Goal: Information Seeking & Learning: Learn about a topic

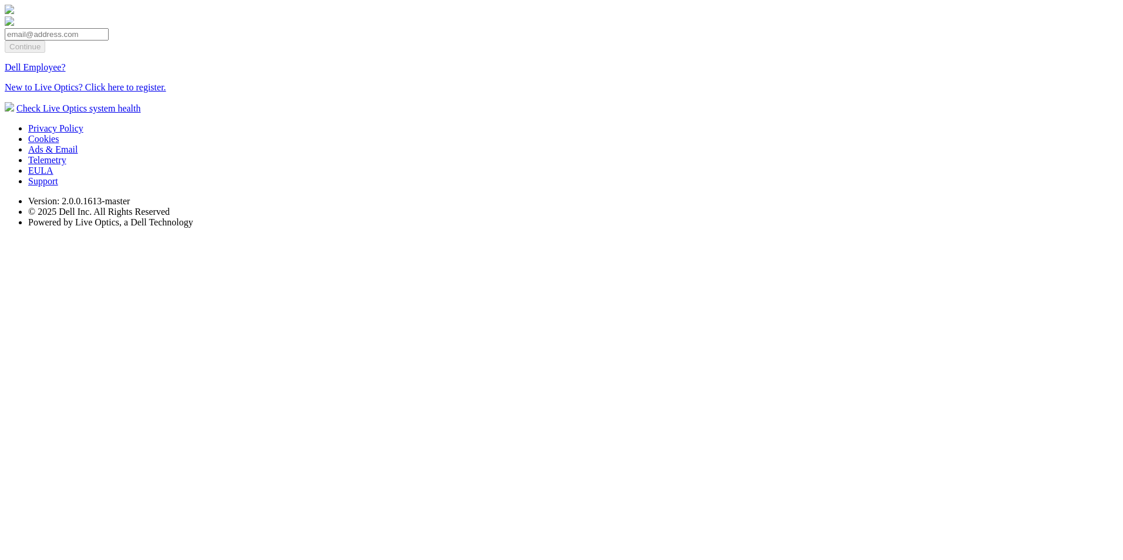
click at [109, 41] on input "email" at bounding box center [57, 34] width 104 height 12
type input "[EMAIL_ADDRESS][DOMAIN_NAME]"
click at [45, 53] on input "Continue" at bounding box center [25, 47] width 41 height 12
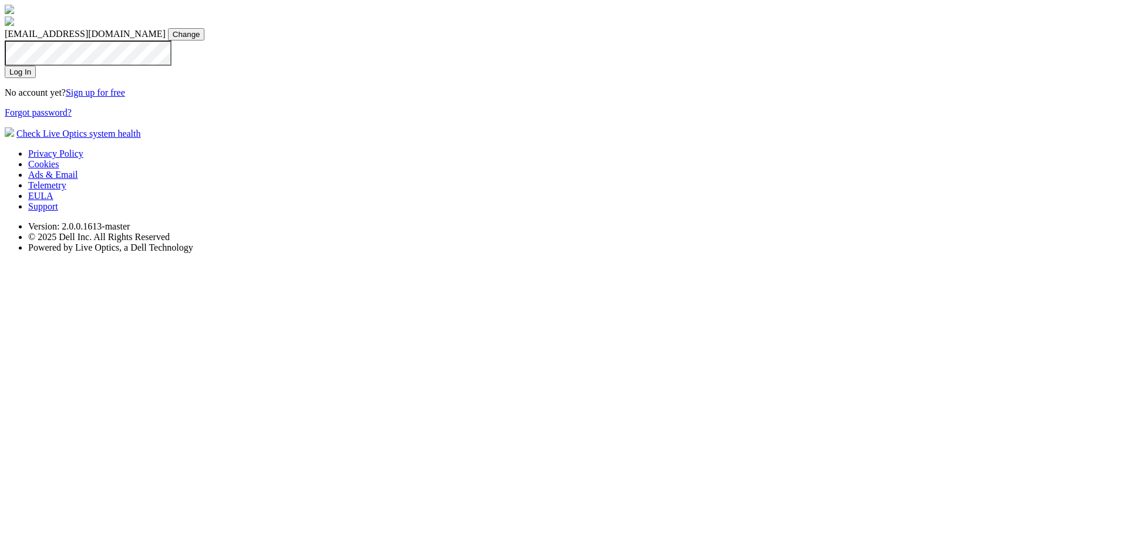
click at [36, 78] on input "Log In" at bounding box center [20, 72] width 31 height 12
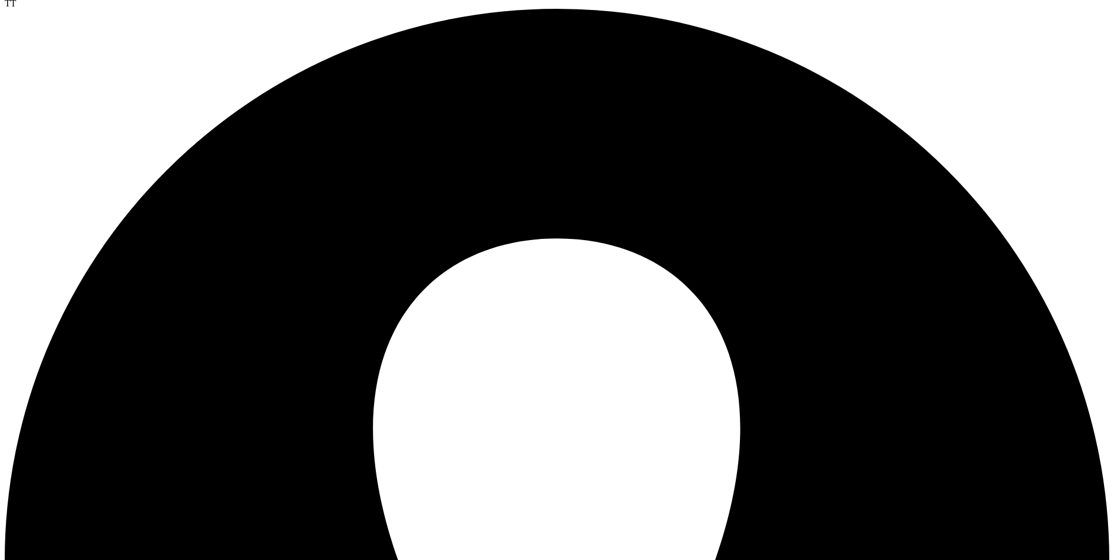
scroll to position [172, 0]
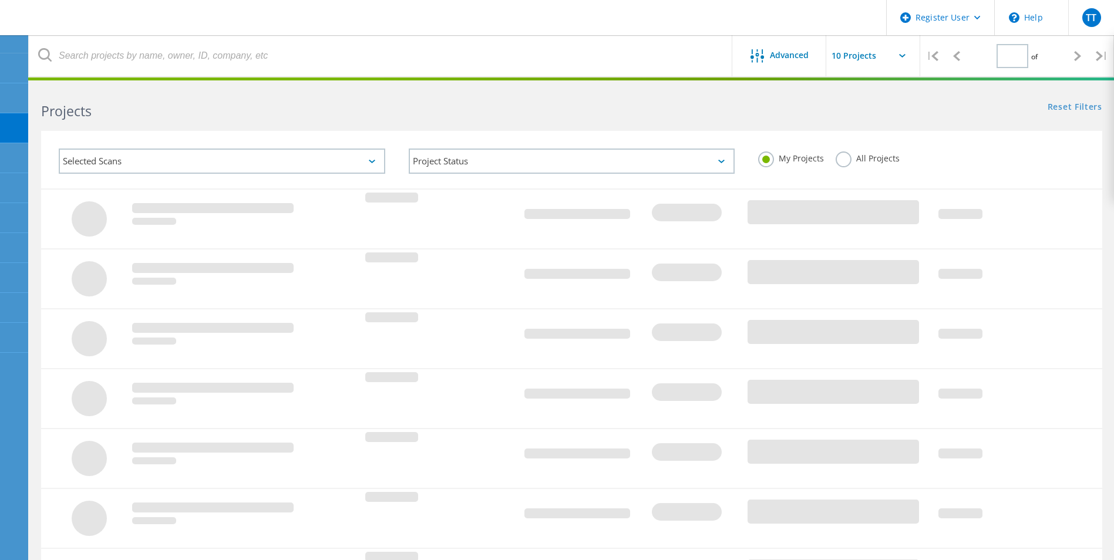
click at [336, 161] on div "Selected Scans" at bounding box center [222, 161] width 327 height 25
type input "1"
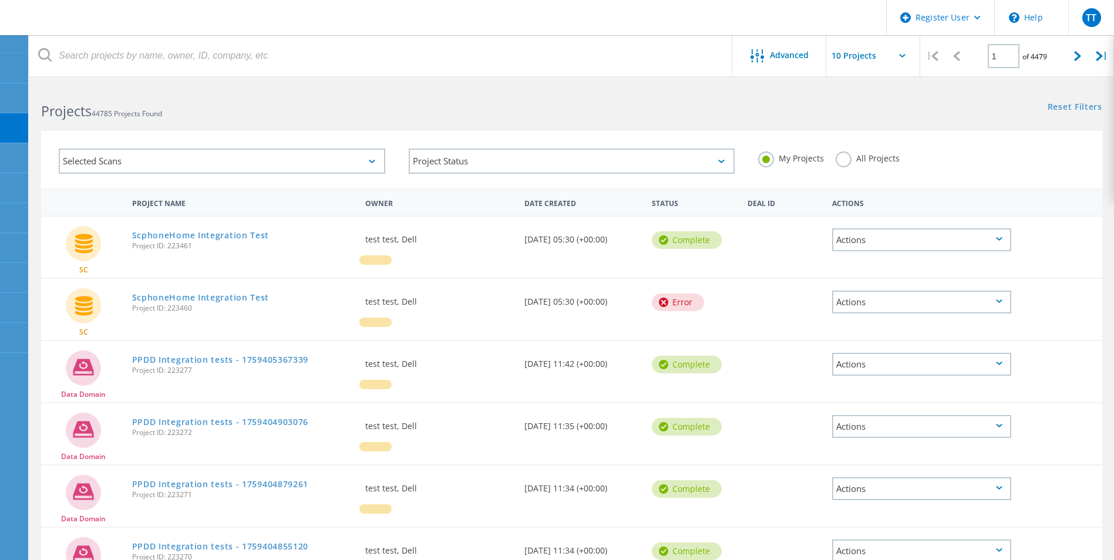
click at [844, 160] on label "All Projects" at bounding box center [868, 157] width 64 height 11
click at [0, 0] on input "All Projects" at bounding box center [0, 0] width 0 height 0
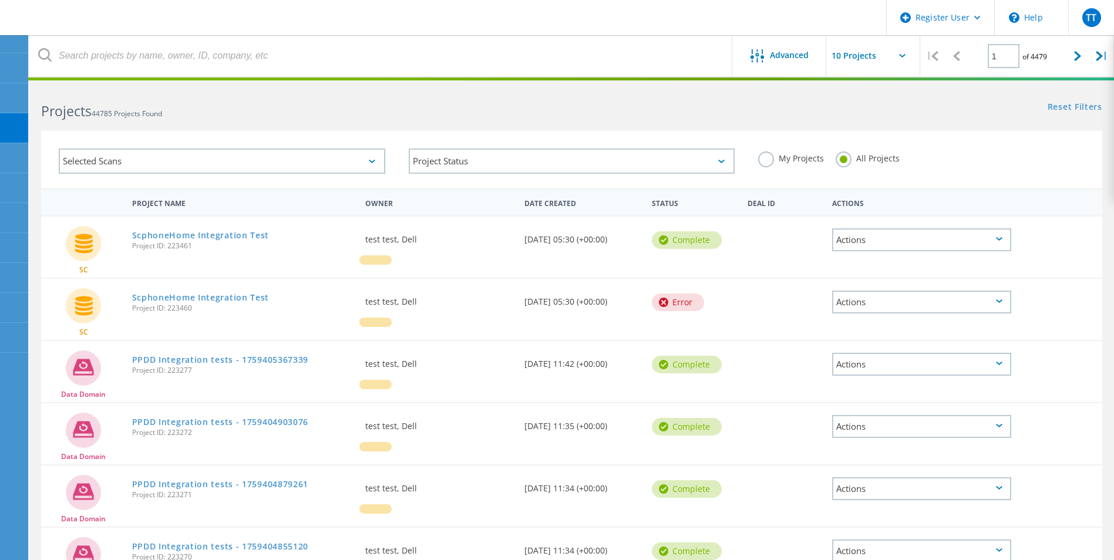
click at [345, 162] on div "Selected Scans" at bounding box center [222, 161] width 327 height 25
click at [370, 164] on div "Selected Scans" at bounding box center [222, 161] width 327 height 25
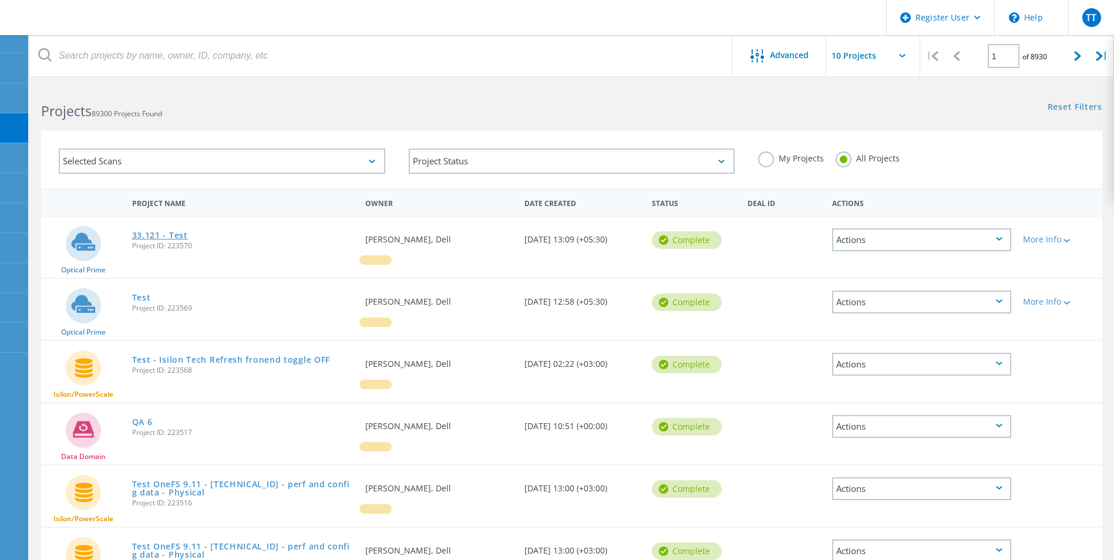
click at [170, 238] on link "33.121 - Test" at bounding box center [160, 235] width 56 height 8
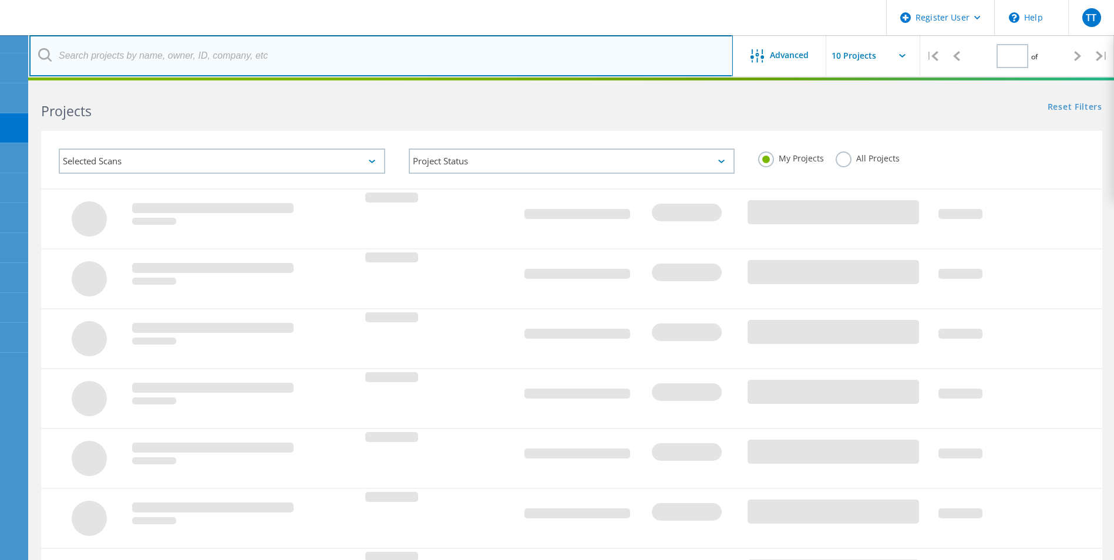
click at [209, 60] on input "text" at bounding box center [381, 55] width 704 height 41
type input "1"
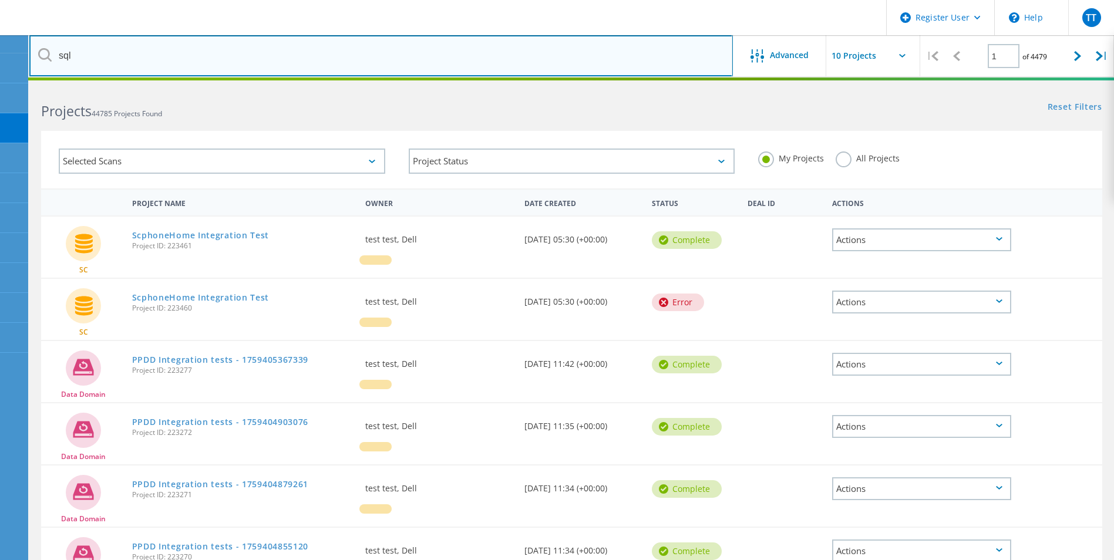
type input "sql"
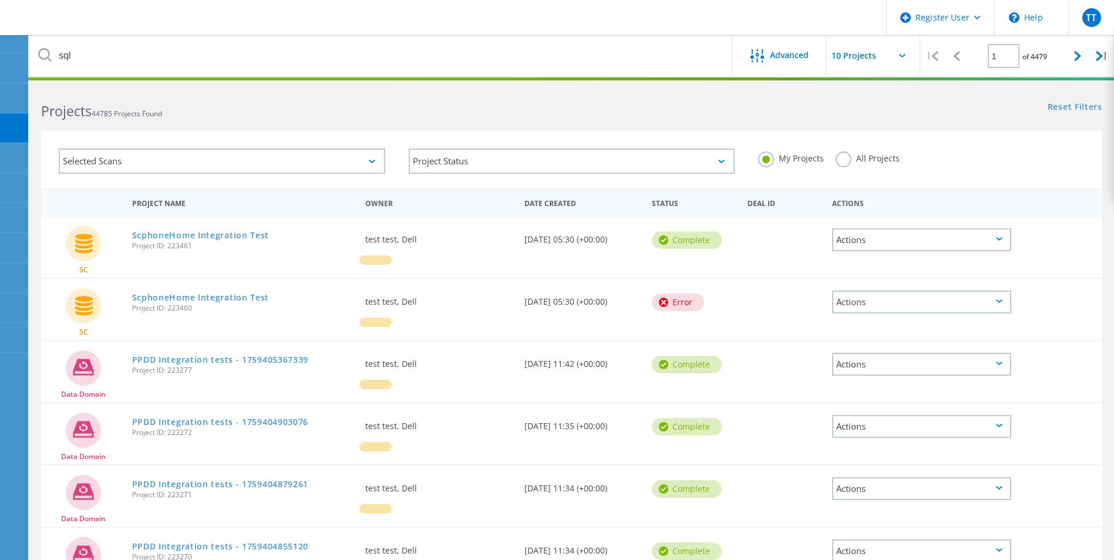
click at [305, 163] on div "Selected Scans" at bounding box center [222, 161] width 327 height 25
click at [843, 160] on label "All Projects" at bounding box center [868, 157] width 64 height 11
click at [0, 0] on input "All Projects" at bounding box center [0, 0] width 0 height 0
click at [347, 156] on div "Selected Scans" at bounding box center [222, 161] width 327 height 25
click at [369, 159] on div "Selected Scans" at bounding box center [222, 161] width 327 height 25
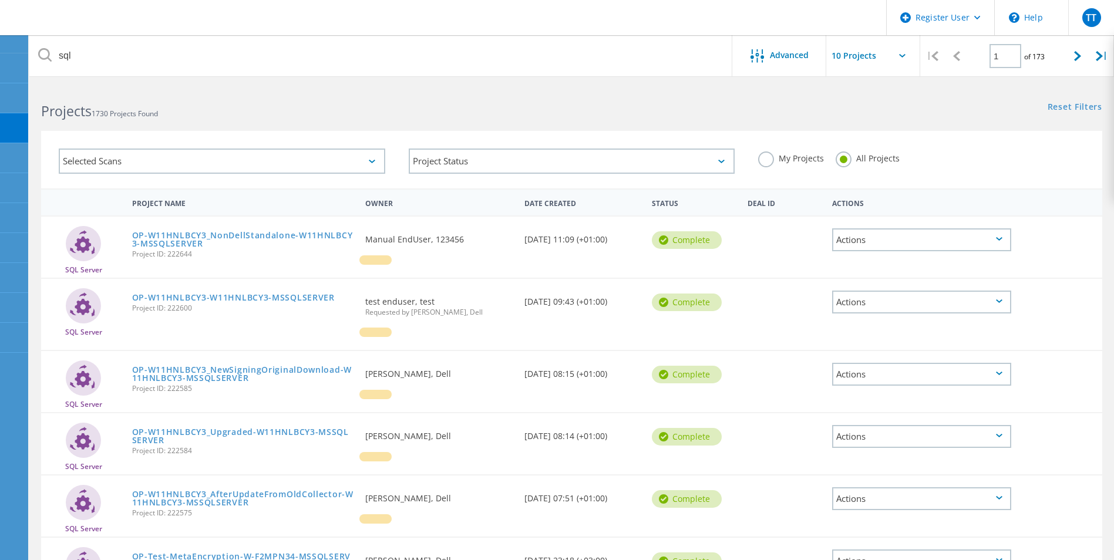
click at [372, 162] on icon at bounding box center [372, 162] width 6 height 4
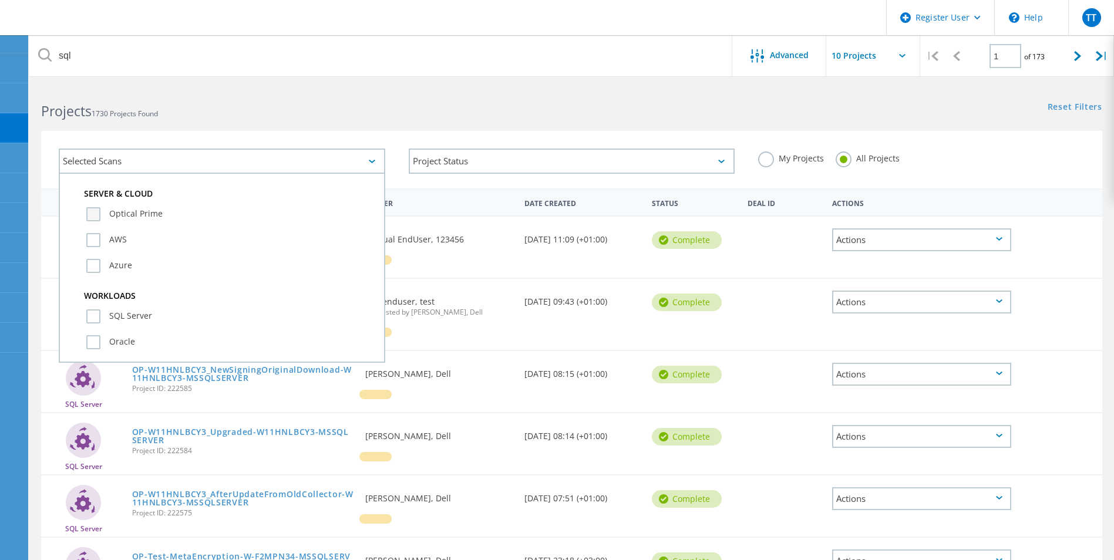
click at [95, 213] on label "Optical Prime" at bounding box center [232, 214] width 292 height 14
click at [0, 0] on input "Optical Prime" at bounding box center [0, 0] width 0 height 0
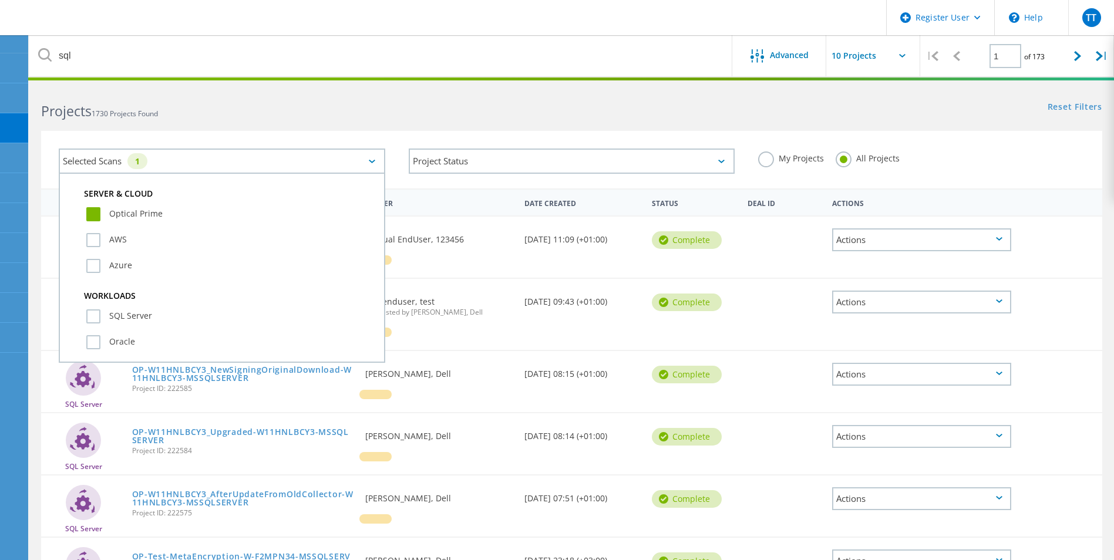
click at [455, 123] on div "Selected Scans 1 Server & Cloud Optical Prime AWS Azure Workloads SQL Server Or…" at bounding box center [571, 152] width 1085 height 72
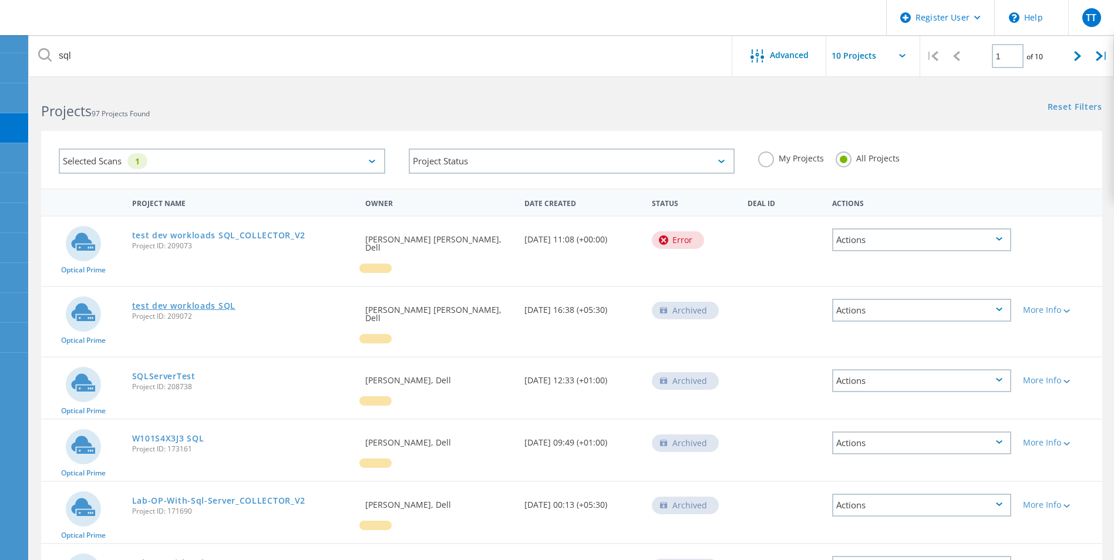
click at [220, 302] on link "test dev workloads SQL" at bounding box center [183, 306] width 103 height 8
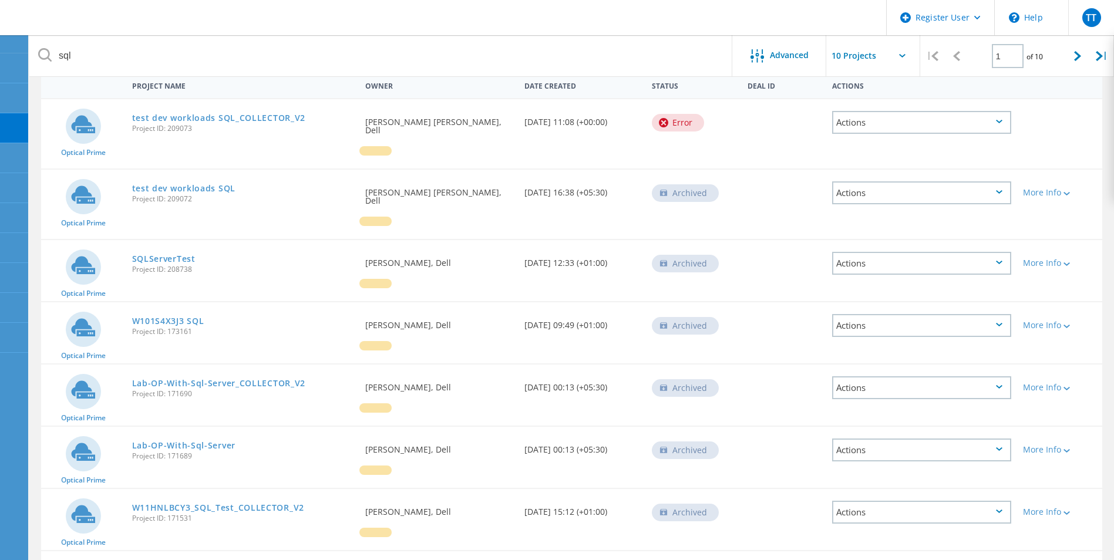
scroll to position [176, 0]
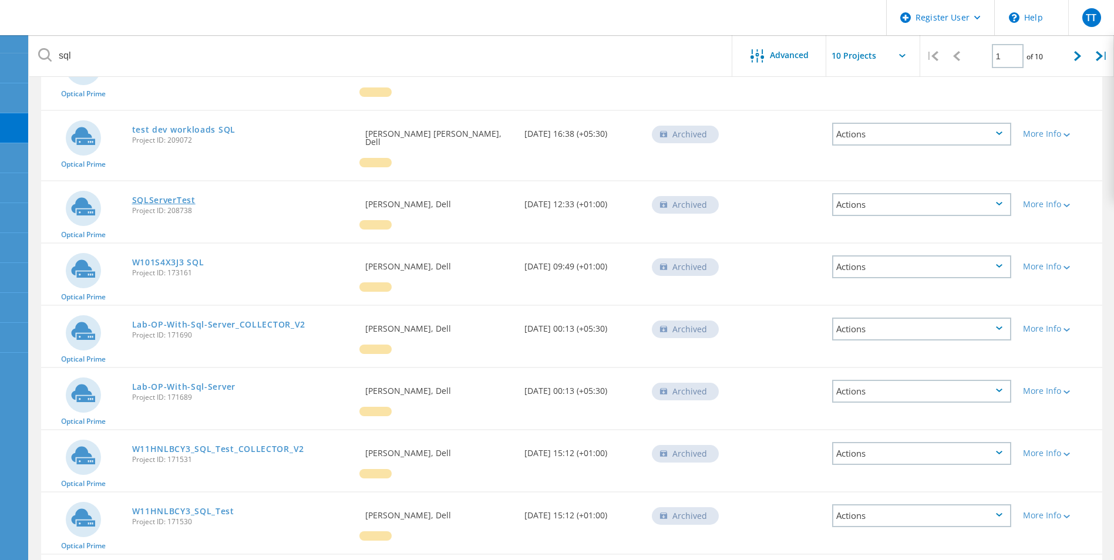
click at [163, 196] on link "SQLServerTest" at bounding box center [163, 200] width 63 height 8
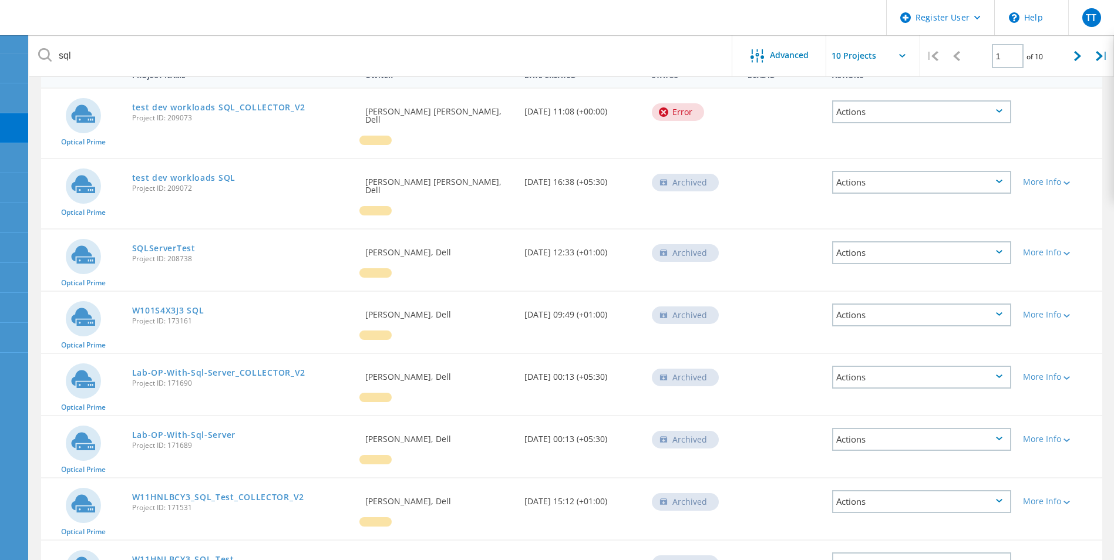
scroll to position [0, 0]
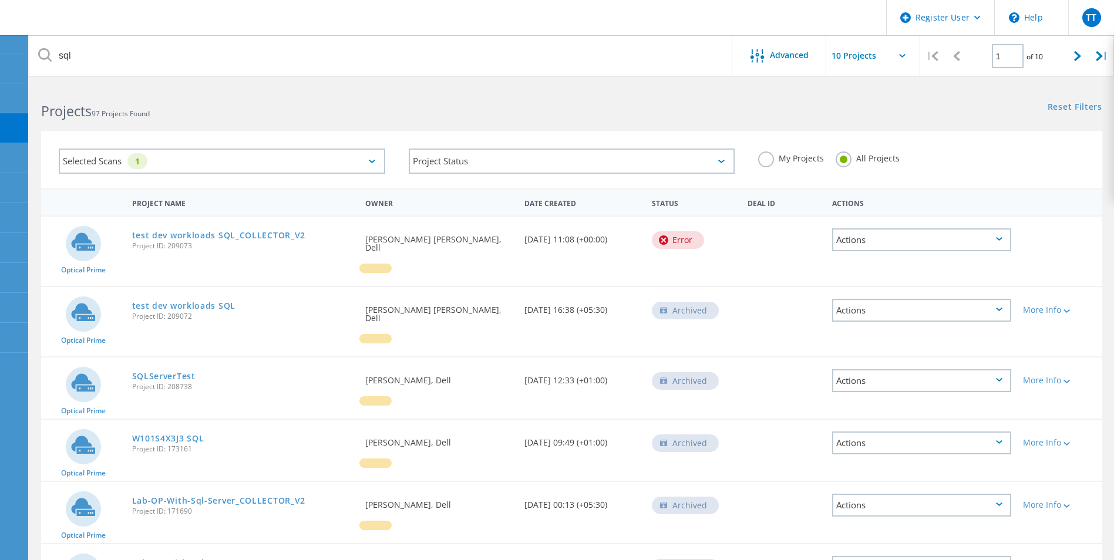
click at [685, 203] on div "Status" at bounding box center [694, 202] width 96 height 22
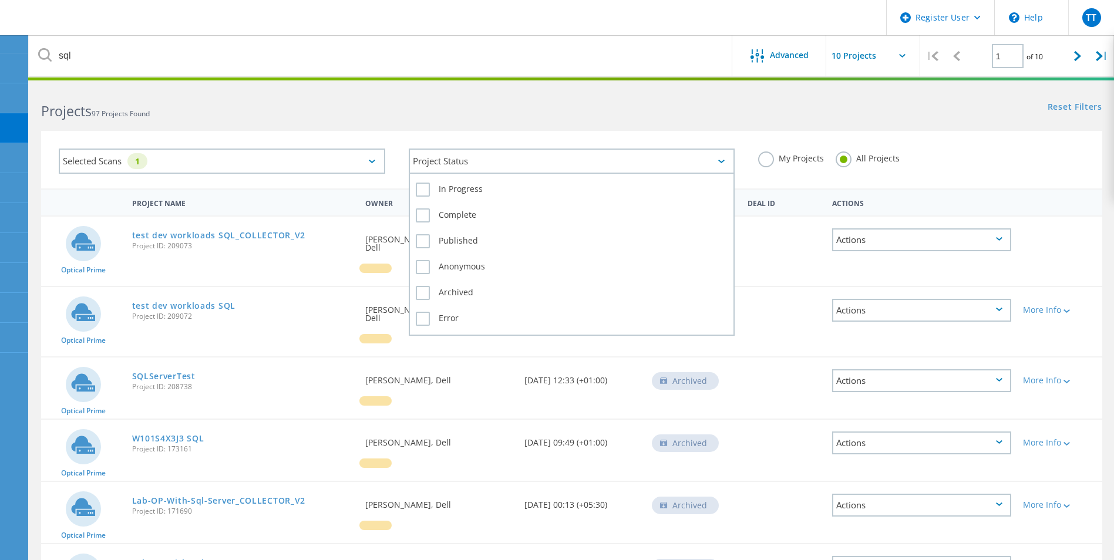
click at [672, 163] on div "Project Status" at bounding box center [572, 161] width 327 height 25
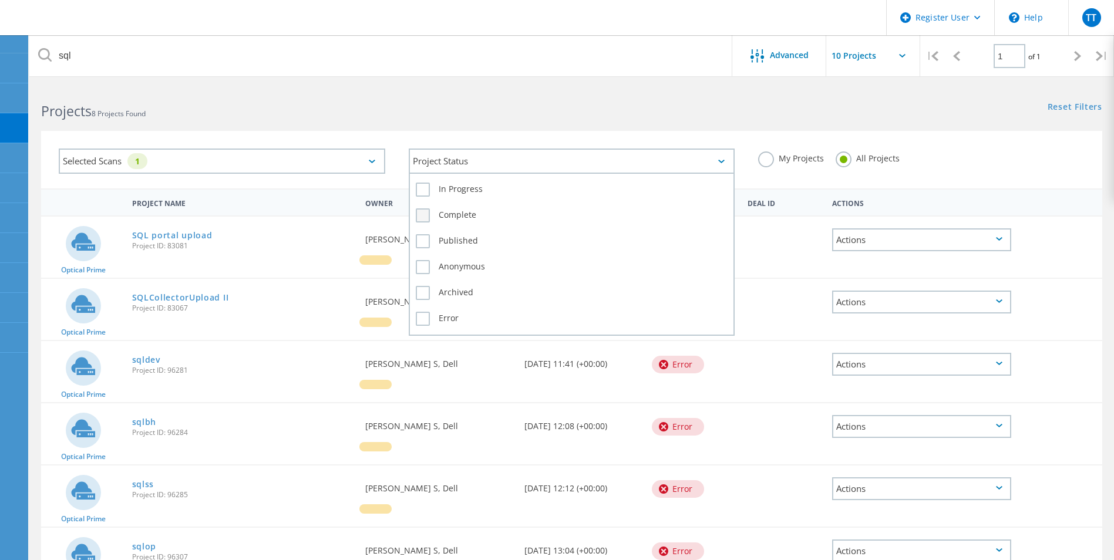
click at [418, 215] on label "Complete" at bounding box center [572, 216] width 312 height 14
click at [0, 0] on input "Complete" at bounding box center [0, 0] width 0 height 0
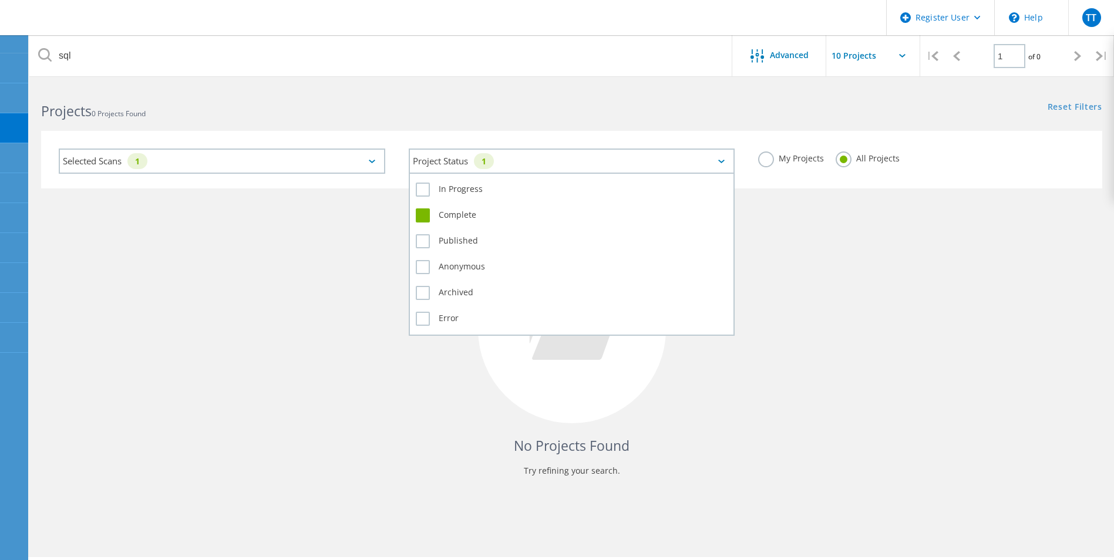
click at [425, 216] on label "Complete" at bounding box center [572, 216] width 312 height 14
click at [0, 0] on input "Complete" at bounding box center [0, 0] width 0 height 0
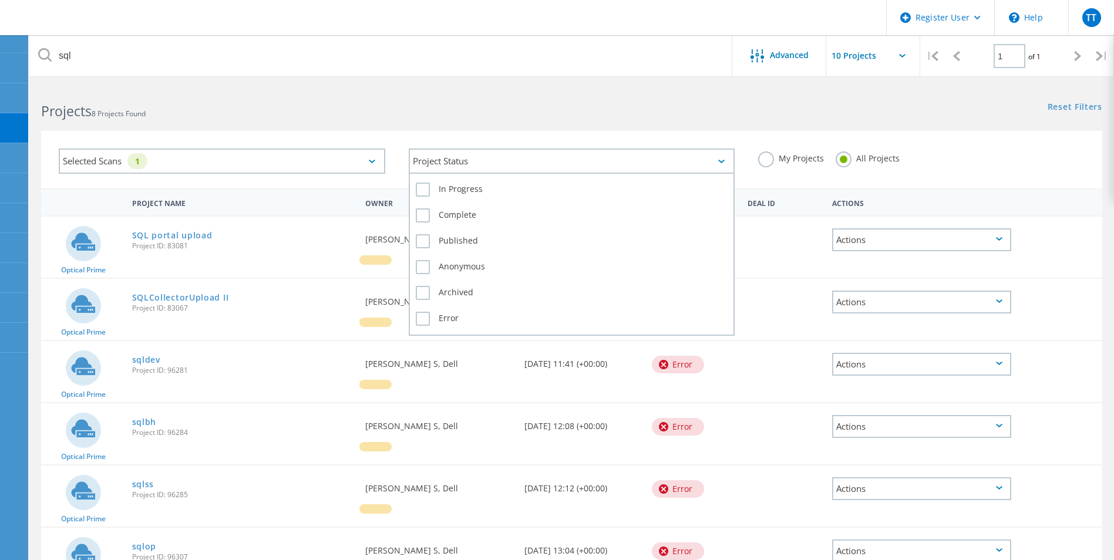
click at [519, 152] on div "Project Status" at bounding box center [572, 161] width 327 height 25
click at [425, 298] on label "Archived" at bounding box center [572, 293] width 312 height 14
click at [0, 0] on input "Archived" at bounding box center [0, 0] width 0 height 0
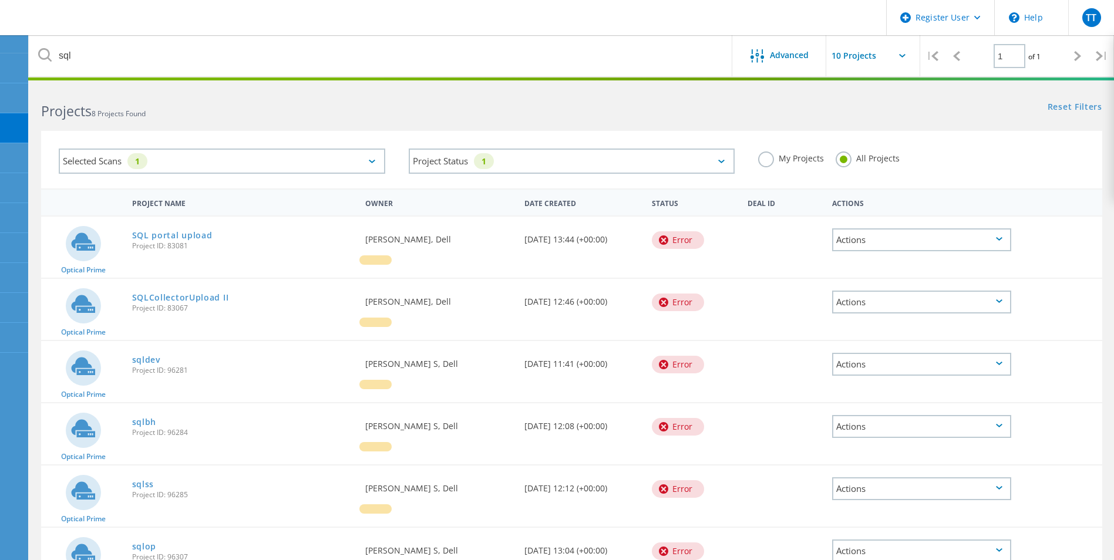
click at [574, 118] on div "Selected Scans 1 Project Status 1 In Progress Complete Published Anonymous Arch…" at bounding box center [571, 152] width 1085 height 72
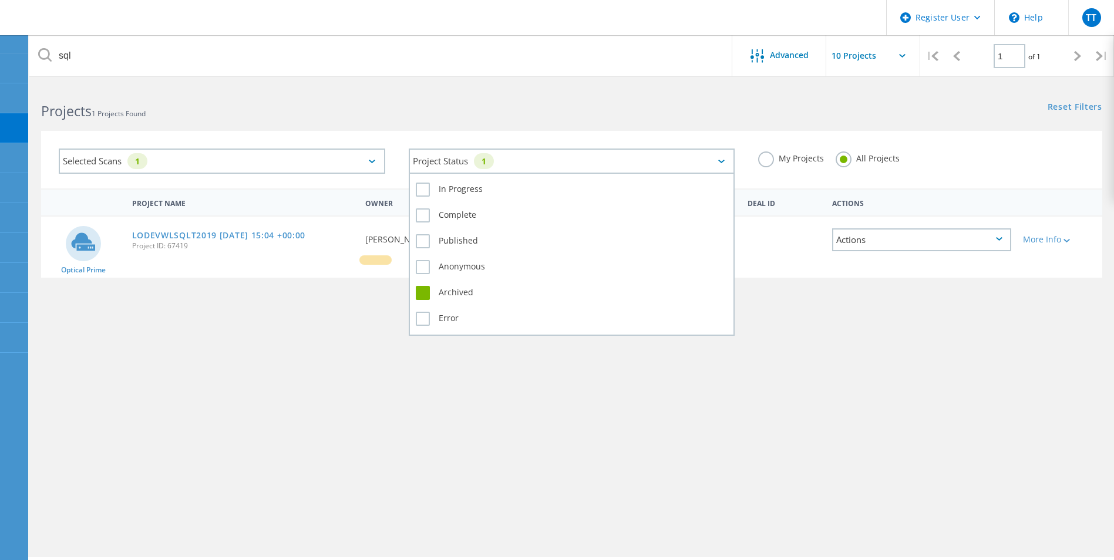
click at [546, 153] on div "Project Status 1" at bounding box center [572, 161] width 327 height 25
click at [418, 297] on label "Archived" at bounding box center [572, 293] width 312 height 14
click at [0, 0] on input "Archived" at bounding box center [0, 0] width 0 height 0
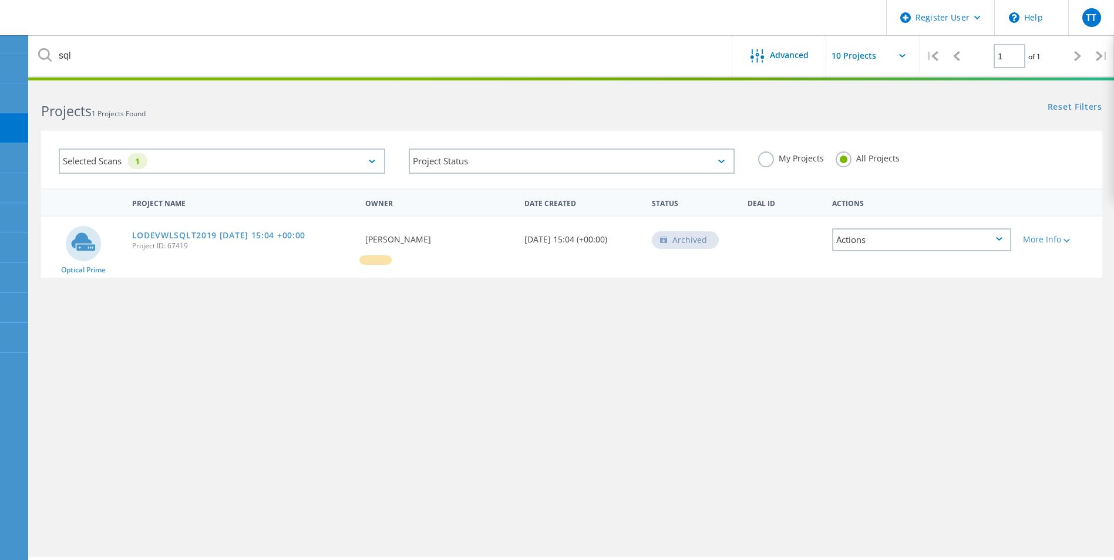
click at [593, 109] on div "Projects 1 Projects Found Reset Filters Show Filters" at bounding box center [571, 100] width 1085 height 31
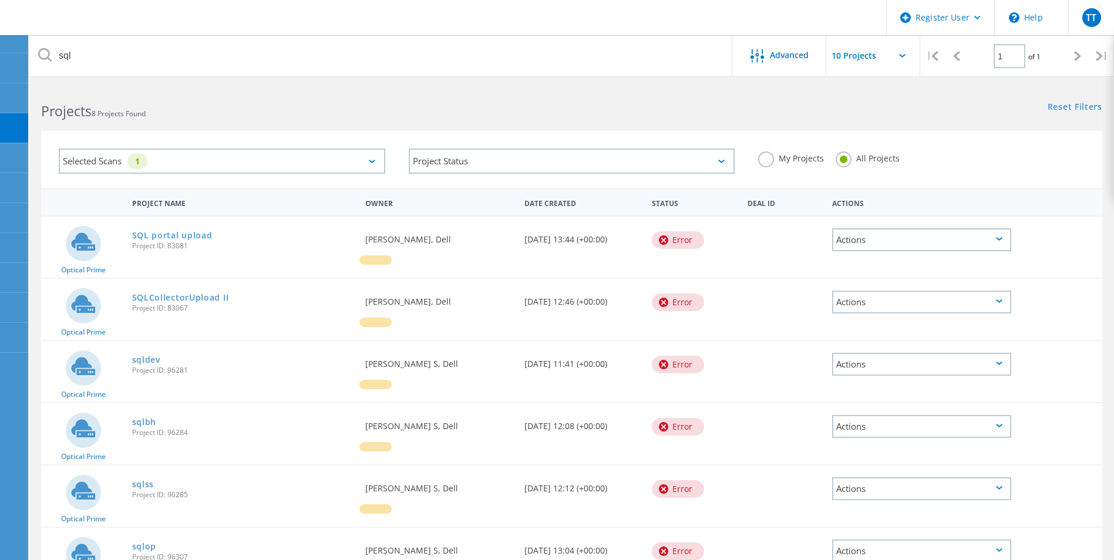
click at [684, 201] on icon at bounding box center [684, 204] width 6 height 8
